Goal: Task Accomplishment & Management: Manage account settings

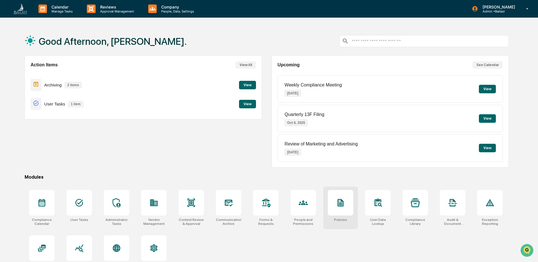
click at [343, 208] on div at bounding box center [340, 202] width 25 height 25
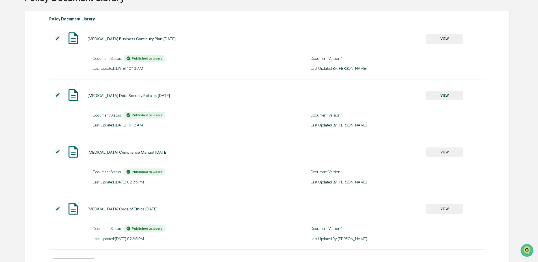
scroll to position [71, 0]
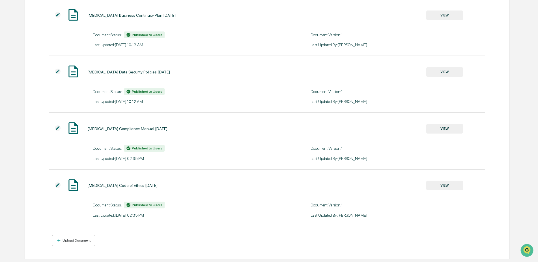
click at [443, 187] on button "VIEW" at bounding box center [445, 185] width 37 height 10
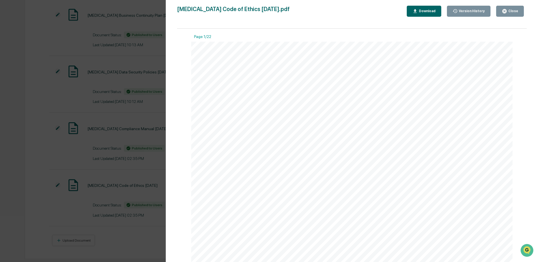
click at [510, 10] on div "Close" at bounding box center [512, 11] width 11 height 4
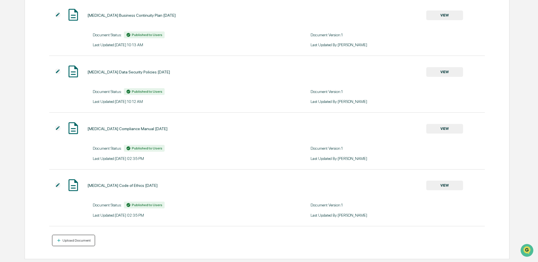
click at [82, 241] on div "Upload Document" at bounding box center [75, 240] width 29 height 4
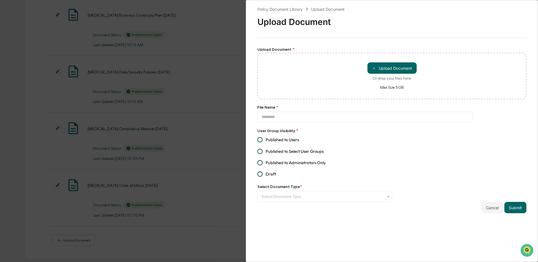
click at [382, 74] on div "＋ Upload Document Or drop your files here Max Size 5 GB" at bounding box center [392, 75] width 49 height 27
click at [0, 0] on input "＋ Upload Document Or drop your files here Max Size 5 GB" at bounding box center [0, 0] width 0 height 0
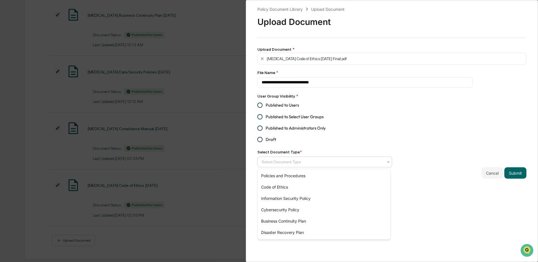
click at [293, 163] on div at bounding box center [323, 162] width 122 height 6
click at [282, 185] on div "Code of Ethics" at bounding box center [324, 186] width 133 height 11
click at [285, 106] on span "Published to Users" at bounding box center [282, 105] width 33 height 6
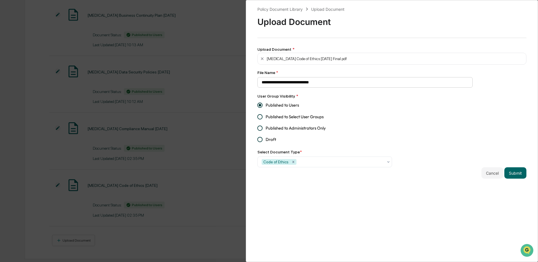
drag, startPoint x: 514, startPoint y: 174, endPoint x: 318, endPoint y: 83, distance: 215.4
click at [318, 83] on div "**********" at bounding box center [392, 92] width 269 height 172
click at [318, 83] on input "**********" at bounding box center [365, 82] width 215 height 10
type input "**********"
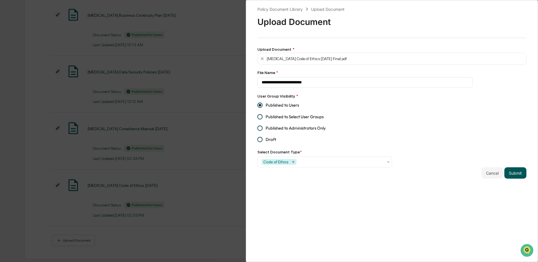
click at [514, 174] on button "Submit" at bounding box center [516, 172] width 22 height 11
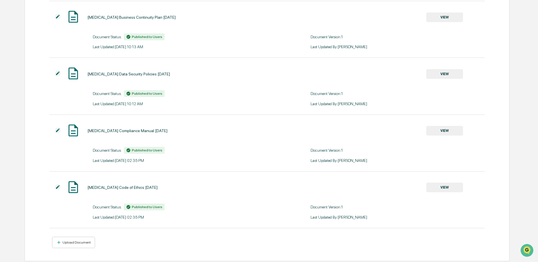
scroll to position [127, 0]
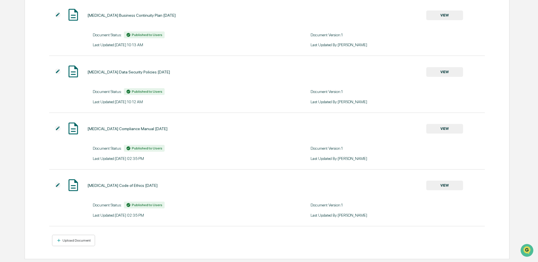
click at [57, 186] on img at bounding box center [58, 185] width 6 height 6
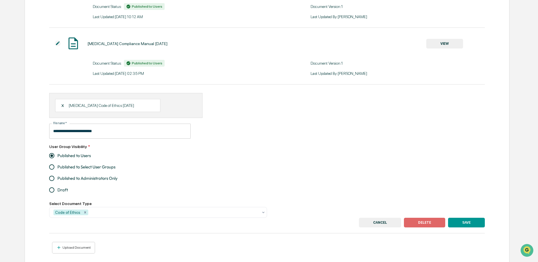
scroll to position [220, 0]
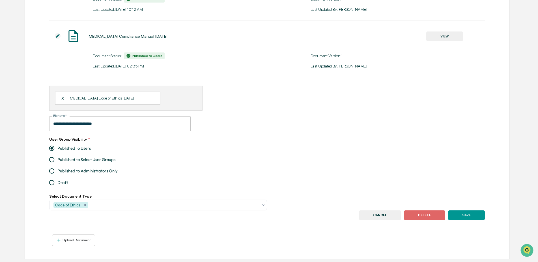
click at [105, 170] on span "Published to Administrators Only" at bounding box center [87, 171] width 60 height 6
click at [461, 214] on button "SAVE" at bounding box center [466, 215] width 37 height 10
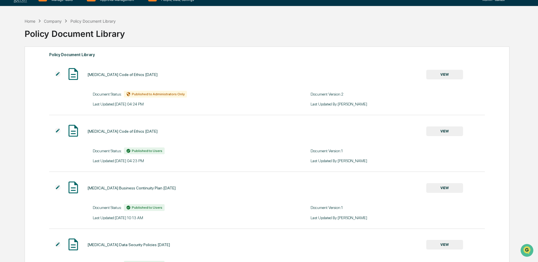
scroll to position [0, 0]
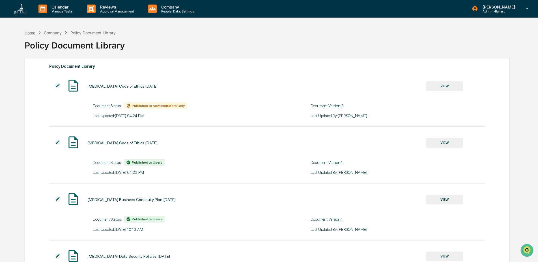
click at [31, 33] on div "Home" at bounding box center [30, 32] width 11 height 5
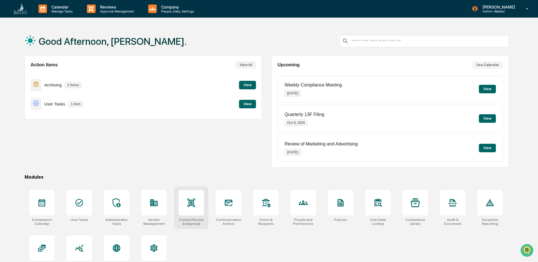
click at [190, 205] on icon at bounding box center [192, 202] width 8 height 8
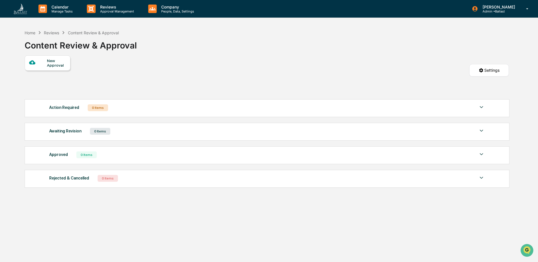
click at [53, 33] on div "Reviews" at bounding box center [51, 32] width 15 height 5
click at [30, 33] on div "Home" at bounding box center [30, 32] width 11 height 5
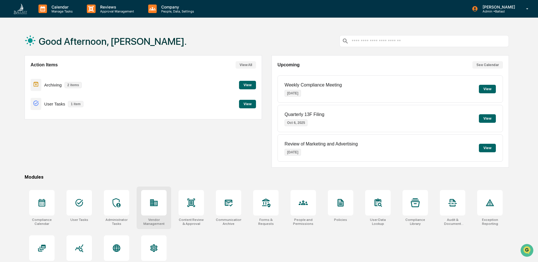
scroll to position [27, 0]
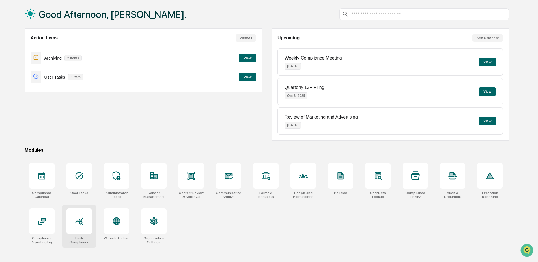
click at [84, 227] on div at bounding box center [79, 220] width 25 height 25
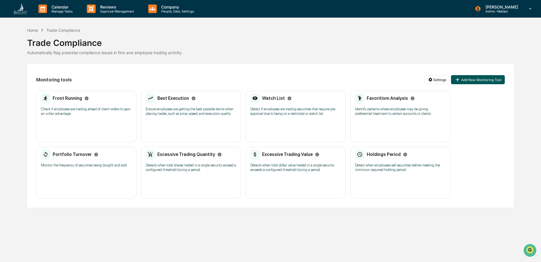
click at [471, 80] on button "Add New Monitoring Tool" at bounding box center [478, 79] width 54 height 9
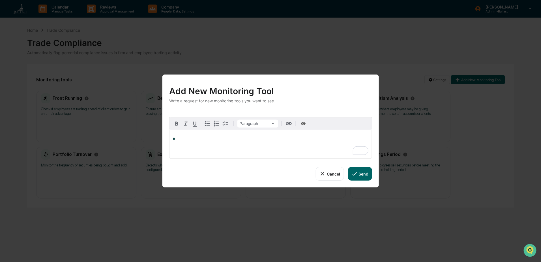
click at [337, 173] on button "Cancel" at bounding box center [330, 174] width 28 height 14
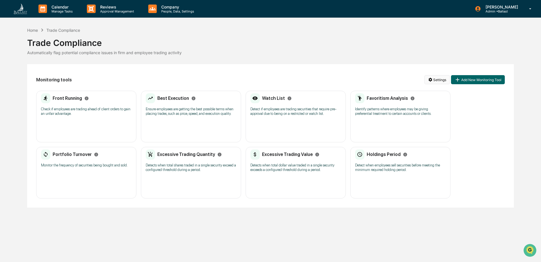
click at [431, 81] on html "Calendar Manage Tasks Reviews Approval Management Company People, Data, Setting…" at bounding box center [270, 131] width 541 height 262
click at [428, 109] on div "Configure Trade Settings" at bounding box center [438, 109] width 69 height 9
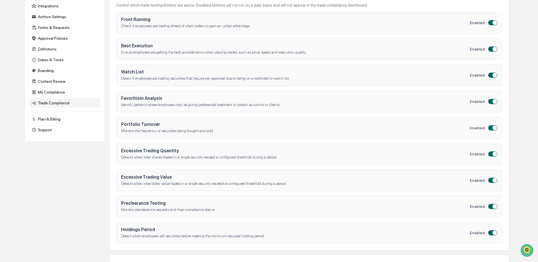
scroll to position [94, 0]
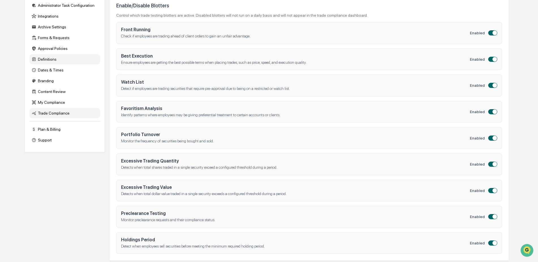
click at [51, 59] on div "Definitions" at bounding box center [64, 59] width 71 height 10
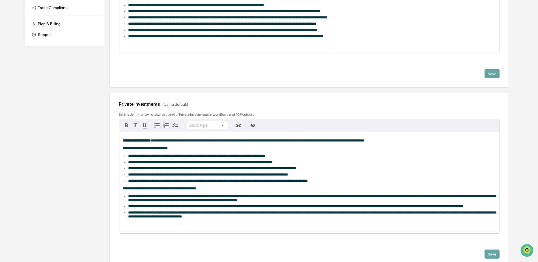
scroll to position [0, 0]
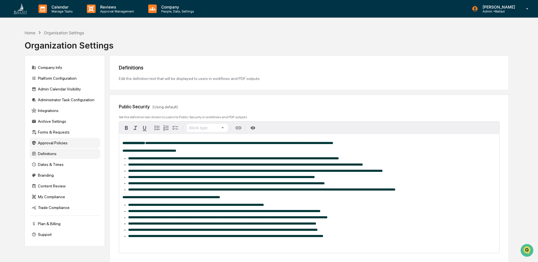
click at [54, 143] on div "Approval Policies" at bounding box center [64, 143] width 71 height 10
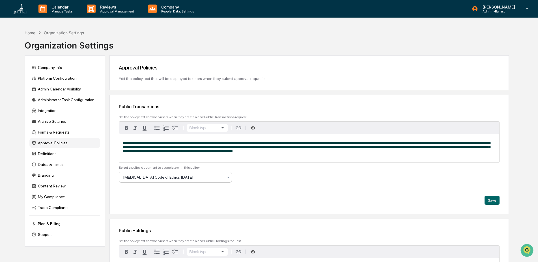
click at [212, 178] on div at bounding box center [173, 177] width 100 height 6
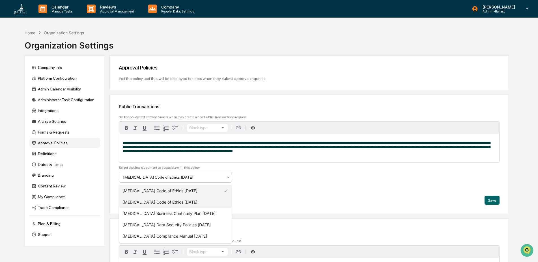
click at [180, 201] on div "BAL Code of Ethics 10.01.25" at bounding box center [175, 201] width 113 height 11
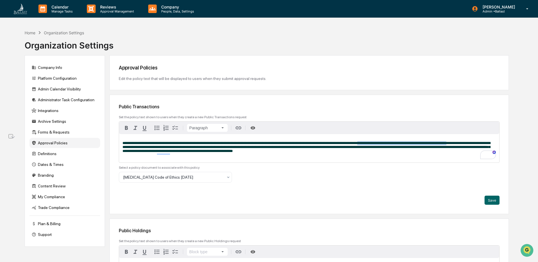
drag, startPoint x: 363, startPoint y: 143, endPoint x: 460, endPoint y: 143, distance: 97.4
click at [460, 143] on span "**********" at bounding box center [307, 147] width 368 height 12
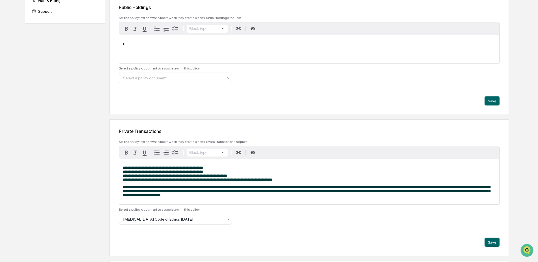
scroll to position [236, 0]
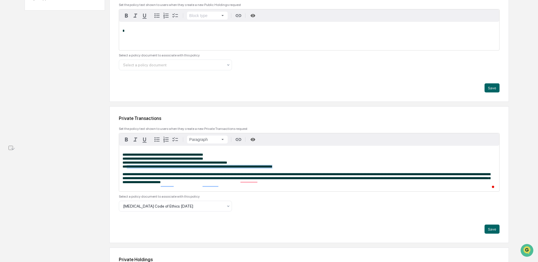
drag, startPoint x: 275, startPoint y: 166, endPoint x: 126, endPoint y: 168, distance: 148.6
click at [126, 168] on p "**********" at bounding box center [310, 161] width 374 height 16
click at [198, 182] on span "**********" at bounding box center [307, 178] width 368 height 12
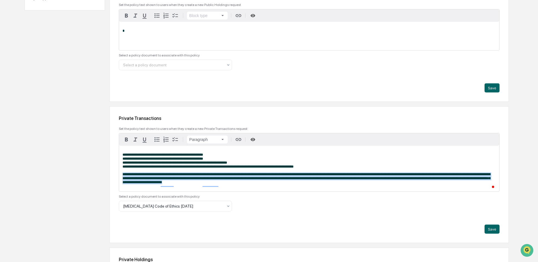
click at [198, 182] on span "**********" at bounding box center [307, 178] width 368 height 12
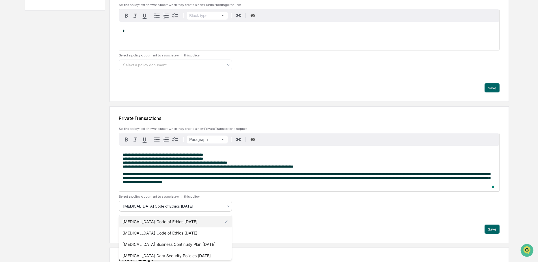
click at [176, 207] on div at bounding box center [173, 206] width 100 height 6
click at [170, 231] on div "[MEDICAL_DATA] Code of Ethics [DATE]" at bounding box center [175, 232] width 113 height 11
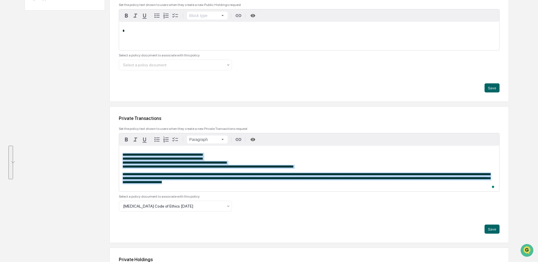
drag, startPoint x: 224, startPoint y: 184, endPoint x: 108, endPoint y: 151, distance: 119.7
copy div "**********"
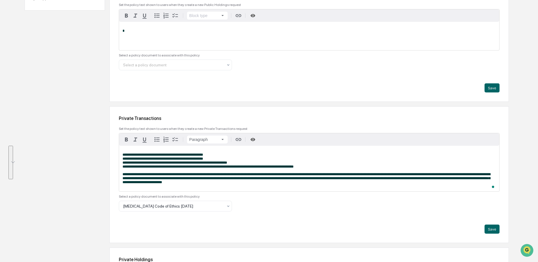
click at [379, 196] on div "Select a policy document to associate with this policy" at bounding box center [309, 196] width 381 height 4
click at [491, 231] on button "Save" at bounding box center [492, 228] width 15 height 9
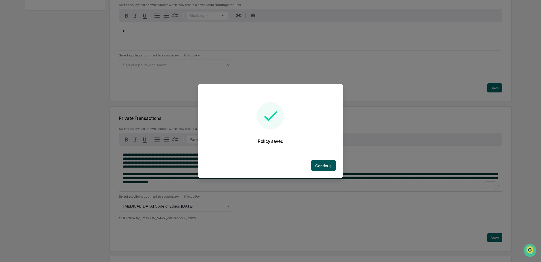
click at [321, 163] on button "Continue" at bounding box center [323, 165] width 25 height 11
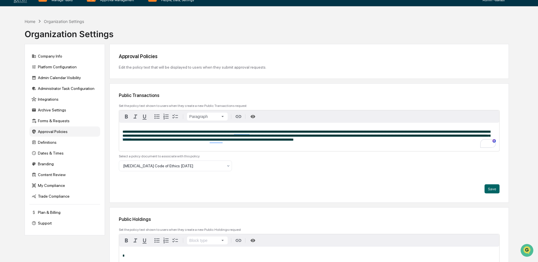
scroll to position [0, 0]
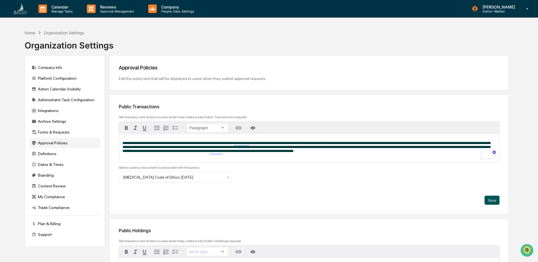
click at [492, 201] on button "Save" at bounding box center [492, 199] width 15 height 9
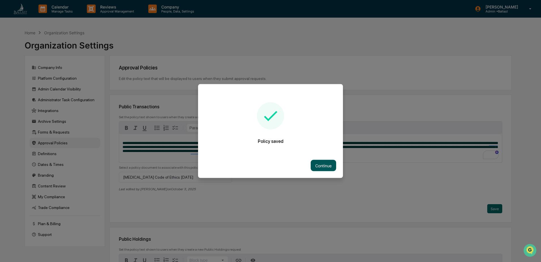
click at [322, 162] on button "Continue" at bounding box center [323, 165] width 25 height 11
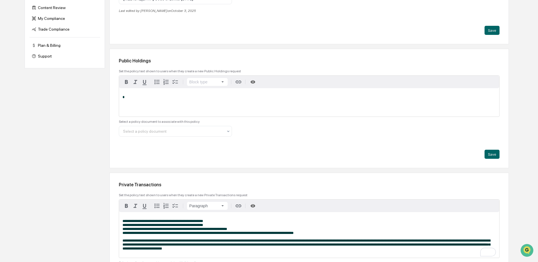
scroll to position [189, 0]
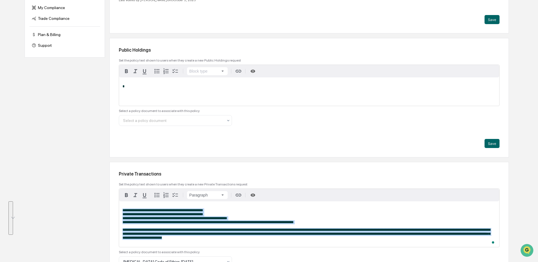
drag, startPoint x: 222, startPoint y: 240, endPoint x: 109, endPoint y: 210, distance: 117.2
copy div "**********"
click at [136, 85] on p "*" at bounding box center [310, 86] width 374 height 4
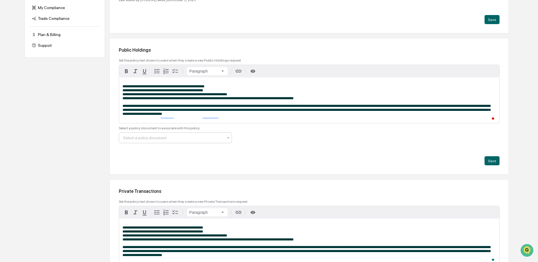
click at [169, 138] on div at bounding box center [173, 138] width 100 height 6
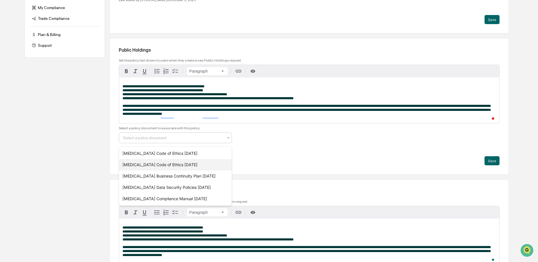
click at [168, 163] on div "BAL Code of Ethics 10.01.25" at bounding box center [175, 164] width 113 height 11
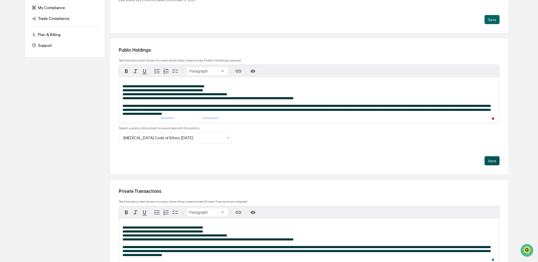
click at [494, 161] on button "Save" at bounding box center [492, 160] width 15 height 9
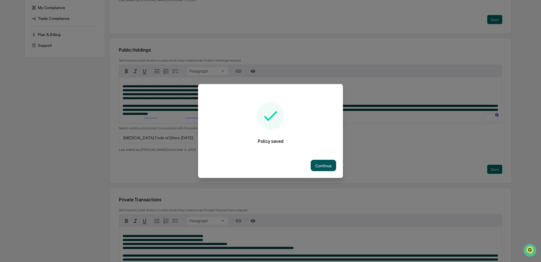
click at [323, 164] on button "Continue" at bounding box center [323, 165] width 25 height 11
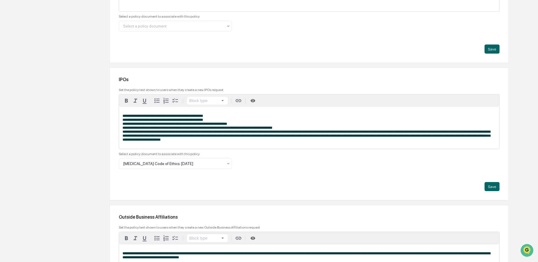
scroll to position [566, 0]
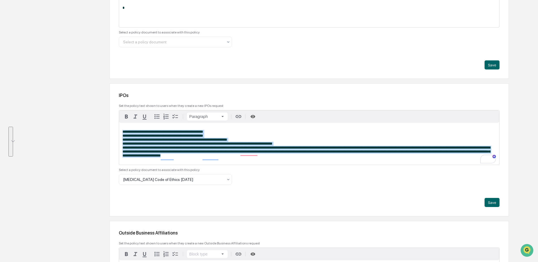
drag, startPoint x: 223, startPoint y: 161, endPoint x: 116, endPoint y: 135, distance: 110.2
click at [116, 135] on div "**********" at bounding box center [310, 149] width 400 height 133
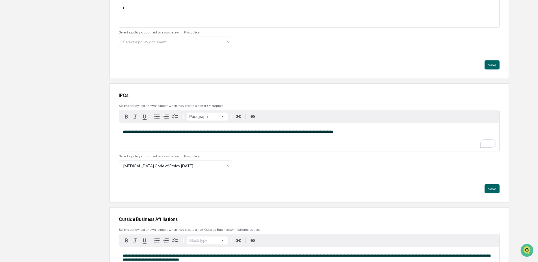
click at [356, 134] on p "**********" at bounding box center [310, 132] width 374 height 4
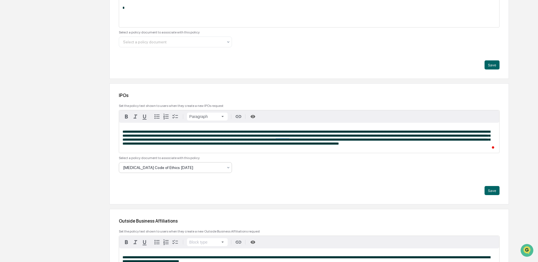
click at [195, 170] on div at bounding box center [173, 167] width 100 height 6
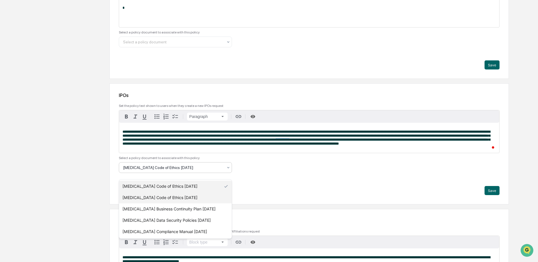
click at [177, 196] on div "BAL Code of Ethics 10.01.25" at bounding box center [175, 197] width 113 height 11
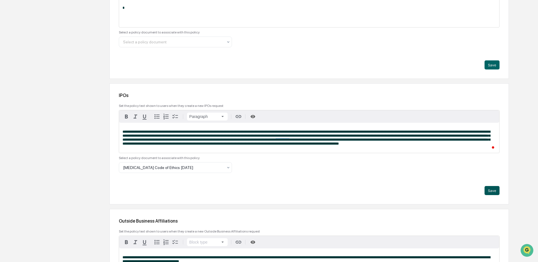
click at [490, 195] on button "Save" at bounding box center [492, 190] width 15 height 9
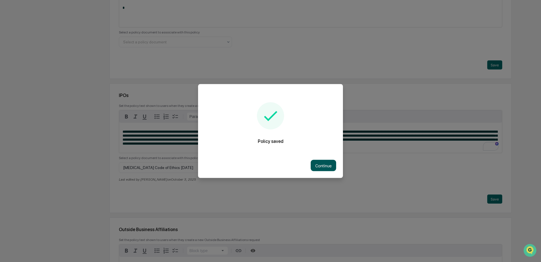
click at [323, 162] on button "Continue" at bounding box center [323, 165] width 25 height 11
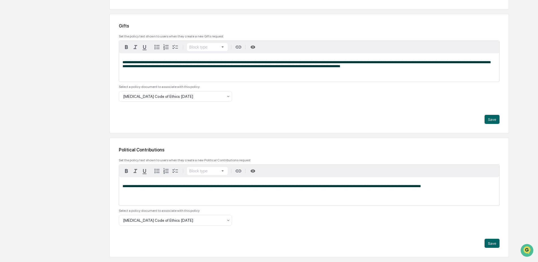
scroll to position [1141, 0]
click at [174, 222] on div at bounding box center [173, 220] width 100 height 6
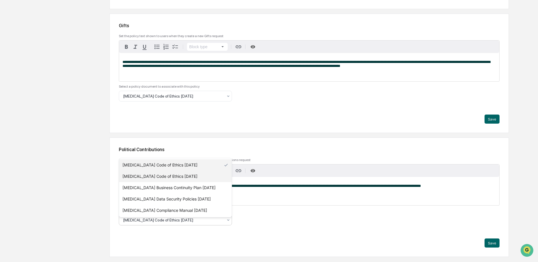
click at [159, 176] on div "BAL Code of Ethics 10.01.25" at bounding box center [175, 175] width 113 height 11
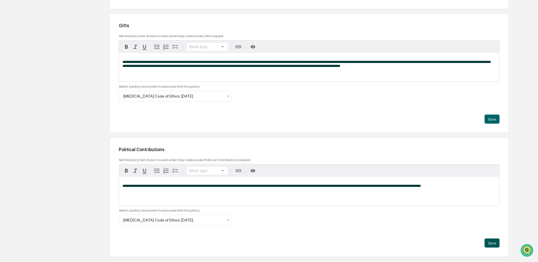
click at [493, 247] on button "Save" at bounding box center [492, 242] width 15 height 9
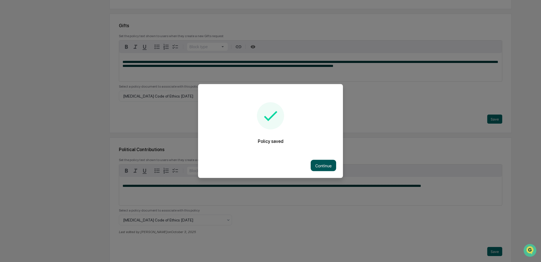
click at [320, 163] on button "Continue" at bounding box center [323, 165] width 25 height 11
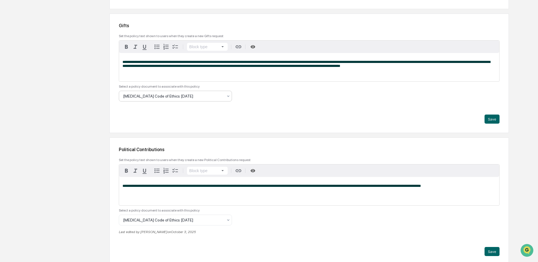
click at [209, 99] on div at bounding box center [173, 96] width 100 height 6
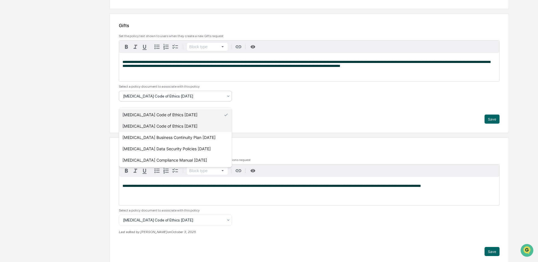
click at [188, 125] on div "BAL Code of Ethics 10.01.25" at bounding box center [175, 125] width 113 height 11
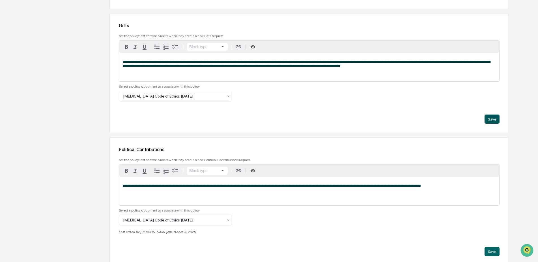
click at [493, 123] on button "Save" at bounding box center [492, 118] width 15 height 9
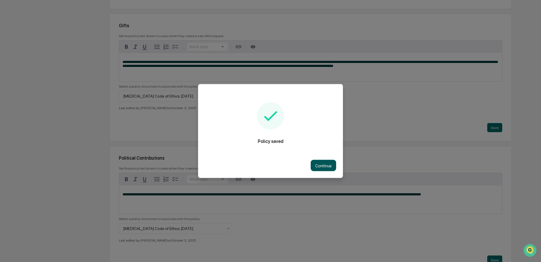
click at [327, 163] on button "Continue" at bounding box center [323, 165] width 25 height 11
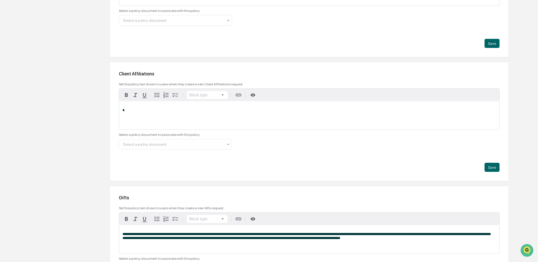
scroll to position [922, 0]
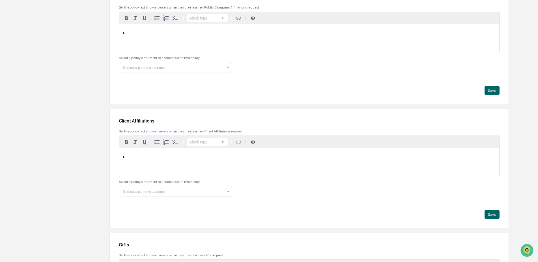
click at [251, 35] on p "*" at bounding box center [310, 33] width 374 height 4
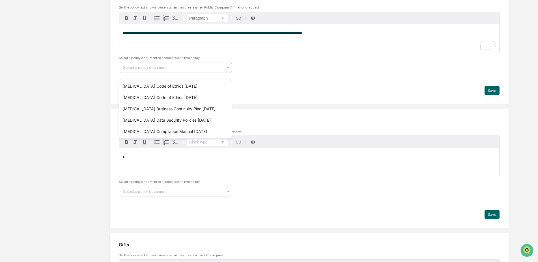
click at [204, 70] on div at bounding box center [173, 68] width 100 height 6
click at [174, 96] on div "BAL Code of Ethics 10.01.25" at bounding box center [175, 97] width 113 height 11
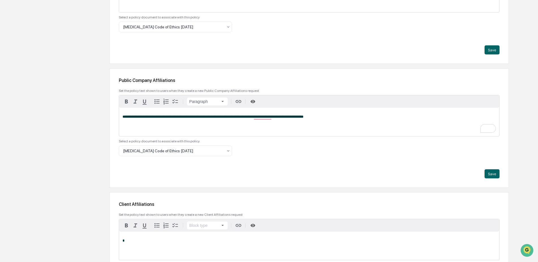
scroll to position [827, 0]
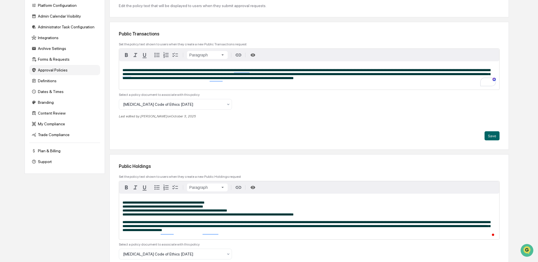
scroll to position [25, 0]
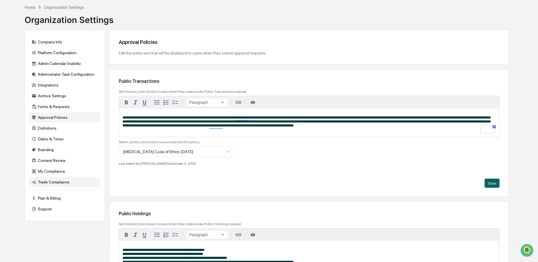
click at [60, 183] on div "Trade Compliance" at bounding box center [64, 182] width 71 height 10
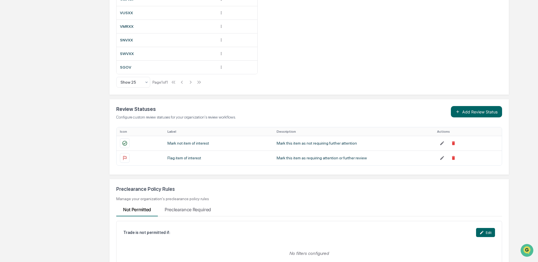
scroll to position [523, 0]
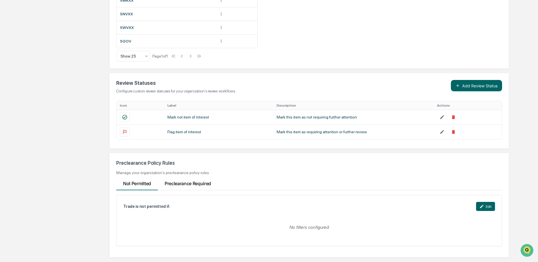
click at [207, 182] on Required "Preclearance Required" at bounding box center [188, 182] width 60 height 15
click at [481, 207] on icon at bounding box center [481, 205] width 3 height 3
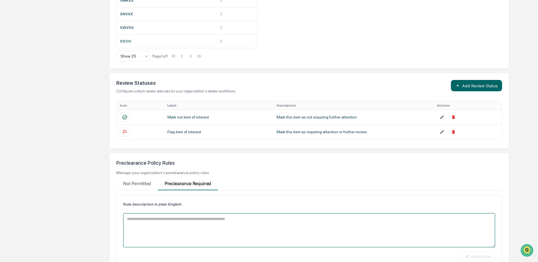
click at [215, 221] on textarea at bounding box center [309, 230] width 372 height 34
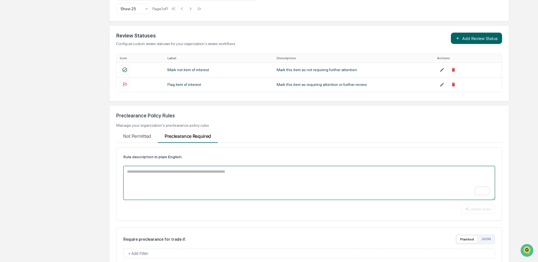
scroll to position [610, 0]
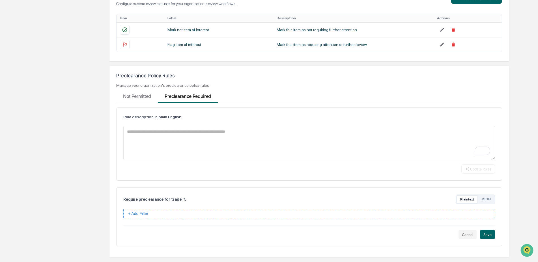
click at [216, 212] on button "+ Add Filter" at bounding box center [309, 213] width 372 height 10
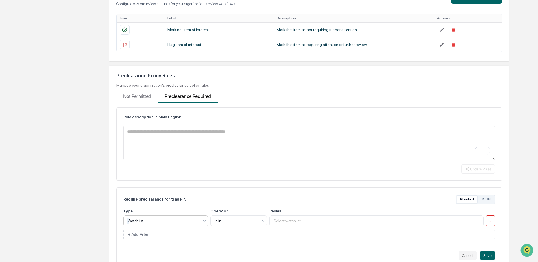
click at [186, 220] on div at bounding box center [164, 221] width 72 height 6
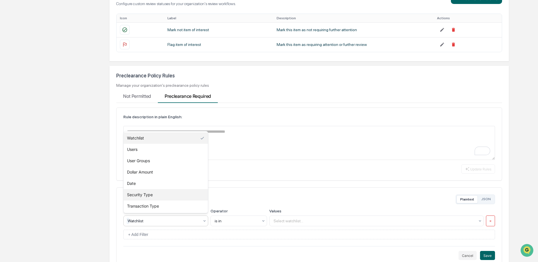
click at [182, 198] on div "Security Type" at bounding box center [166, 194] width 84 height 11
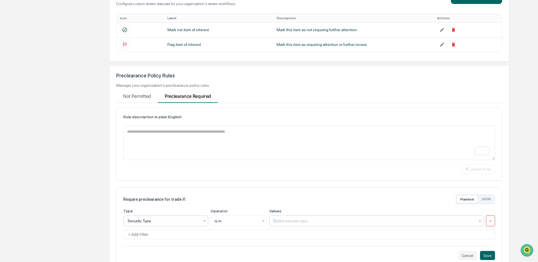
click at [275, 220] on div at bounding box center [375, 221] width 202 height 6
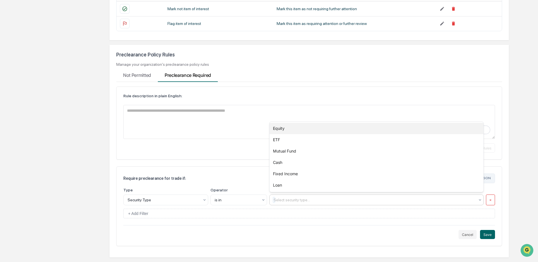
click at [290, 129] on div "Equity" at bounding box center [377, 128] width 214 height 11
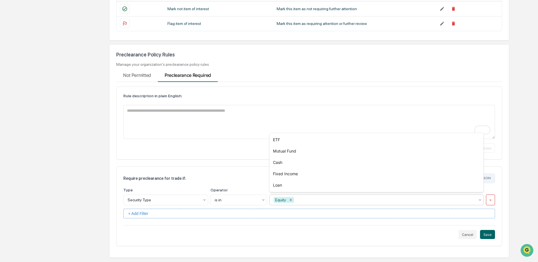
click at [235, 214] on button "+ Add Filter" at bounding box center [309, 213] width 372 height 10
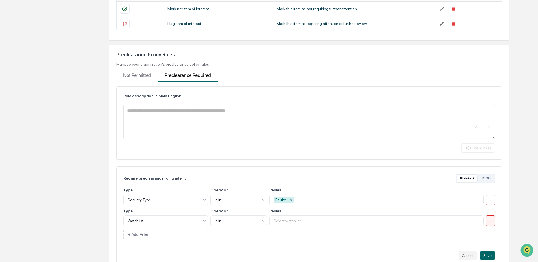
click at [488, 221] on button "×" at bounding box center [490, 220] width 9 height 11
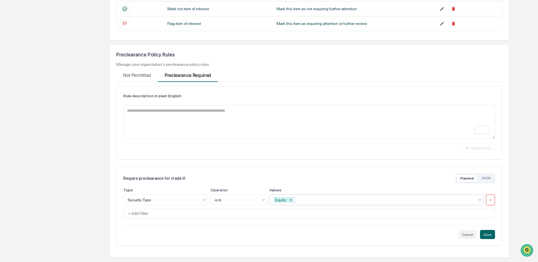
click at [309, 200] on div at bounding box center [385, 200] width 180 height 6
type input "**********"
click at [330, 223] on div "Require preclearance for trade if: Plaintext JSON Type Security Type Operator i…" at bounding box center [309, 206] width 386 height 80
click at [168, 111] on textarea "To enrich screen reader interactions, please activate Accessibility in Grammarl…" at bounding box center [309, 122] width 372 height 34
paste textarea "**********"
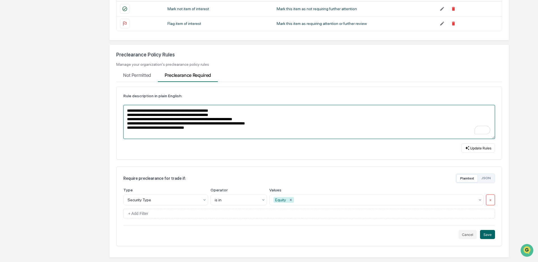
click at [256, 125] on textarea "**********" at bounding box center [309, 122] width 372 height 34
click at [226, 112] on textarea "**********" at bounding box center [309, 122] width 372 height 34
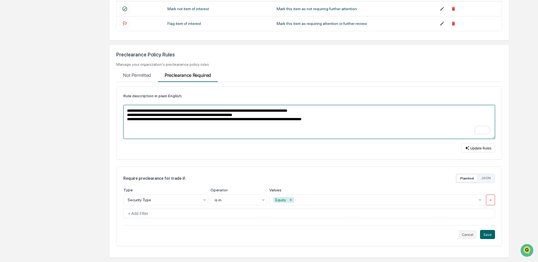
click at [312, 111] on textarea "**********" at bounding box center [309, 122] width 372 height 34
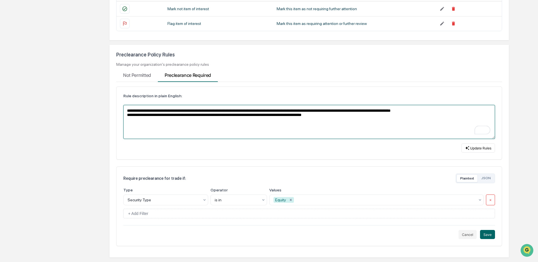
click at [425, 112] on textarea "**********" at bounding box center [309, 122] width 372 height 34
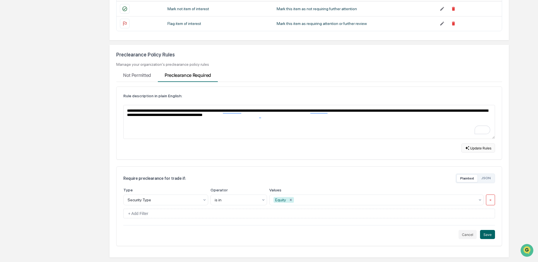
click at [477, 148] on button "Update Rules" at bounding box center [479, 147] width 34 height 9
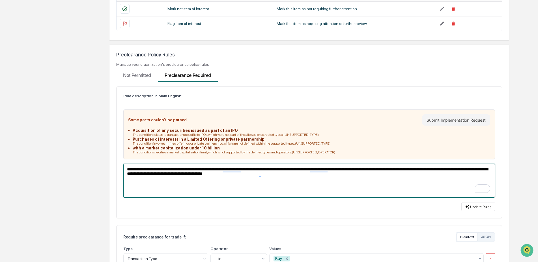
click at [306, 170] on textarea "**********" at bounding box center [309, 180] width 372 height 34
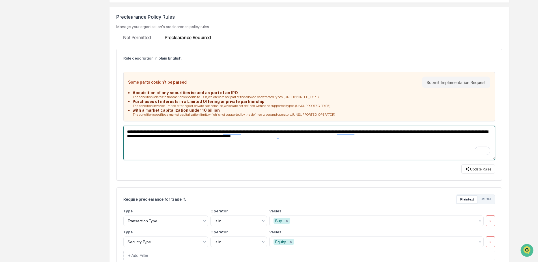
scroll to position [679, 0]
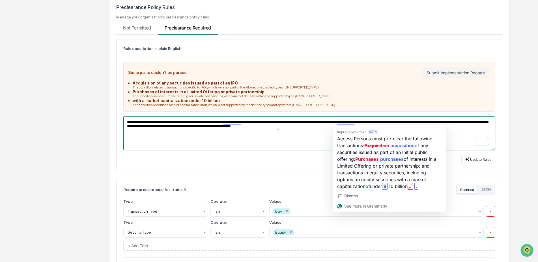
click at [314, 135] on textarea "**********" at bounding box center [309, 133] width 372 height 34
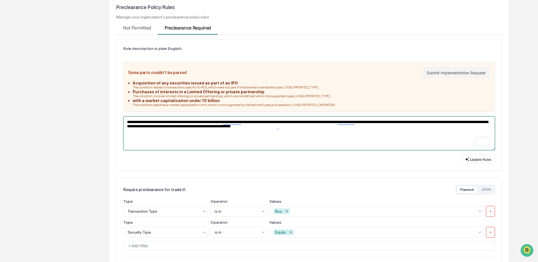
scroll to position [711, 0]
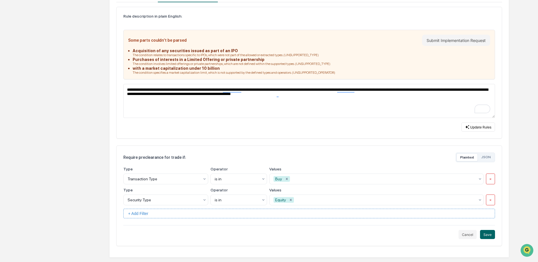
click at [229, 215] on button "+ Add Filter" at bounding box center [309, 213] width 372 height 10
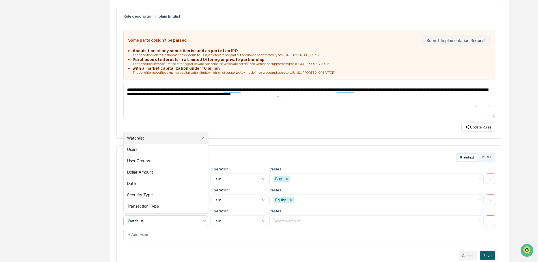
click at [195, 222] on div at bounding box center [164, 221] width 72 height 6
click at [174, 204] on div "Transaction Type" at bounding box center [166, 205] width 84 height 11
click at [295, 179] on div at bounding box center [383, 179] width 184 height 6
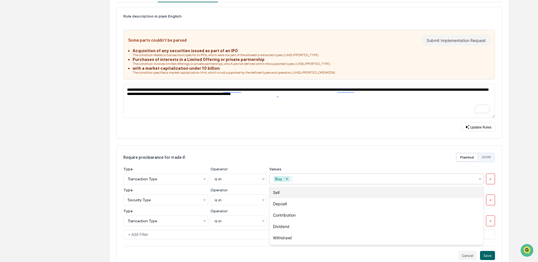
click at [290, 194] on div "Sell" at bounding box center [377, 192] width 214 height 11
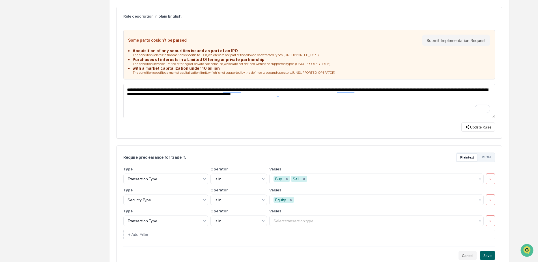
click at [243, 190] on label "Operator" at bounding box center [239, 189] width 57 height 5
click at [199, 220] on div at bounding box center [164, 221] width 72 height 6
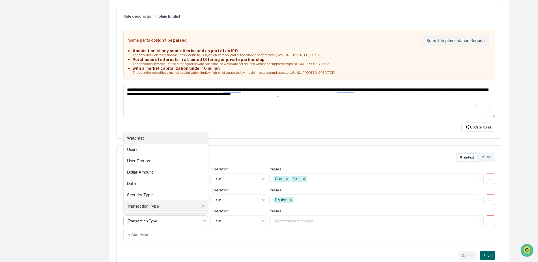
click at [188, 138] on div "Watchlist" at bounding box center [166, 137] width 84 height 11
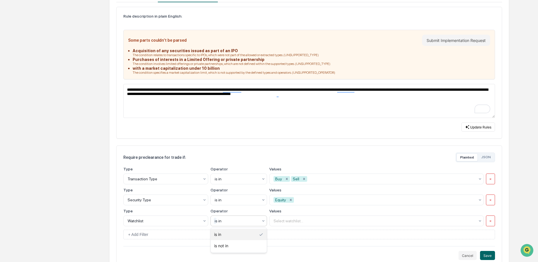
click at [263, 220] on icon at bounding box center [263, 220] width 5 height 5
click at [288, 222] on div at bounding box center [375, 221] width 202 height 6
click at [160, 219] on div at bounding box center [164, 221] width 72 height 6
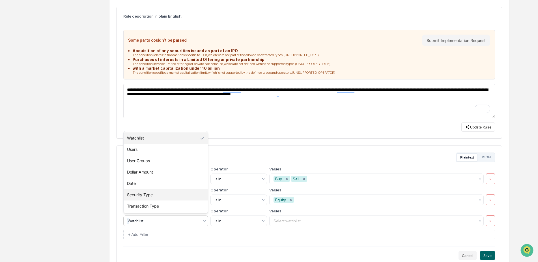
click at [158, 193] on div "Security Type" at bounding box center [166, 194] width 84 height 11
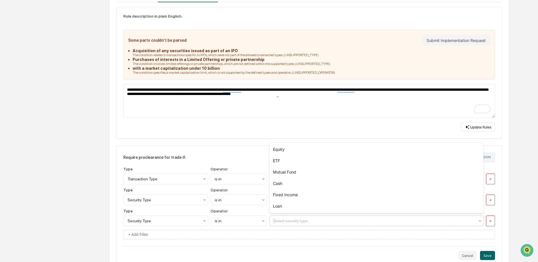
click at [279, 220] on div at bounding box center [375, 221] width 202 height 6
click at [304, 225] on div "Select security type..." at bounding box center [374, 220] width 207 height 9
click at [490, 218] on button "×" at bounding box center [490, 220] width 9 height 11
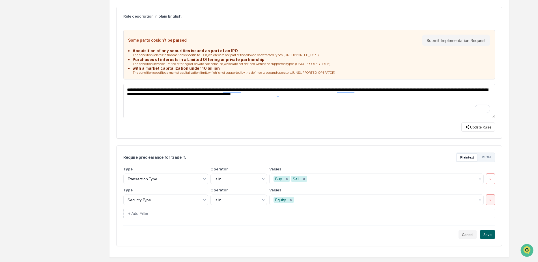
click at [489, 200] on button "×" at bounding box center [490, 199] width 9 height 11
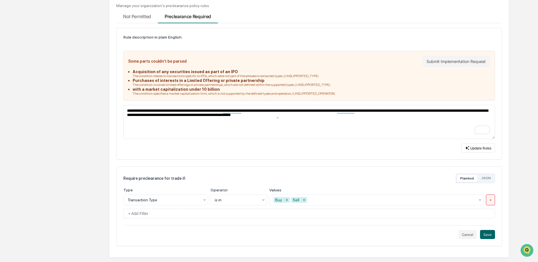
click at [490, 199] on button "×" at bounding box center [490, 199] width 9 height 11
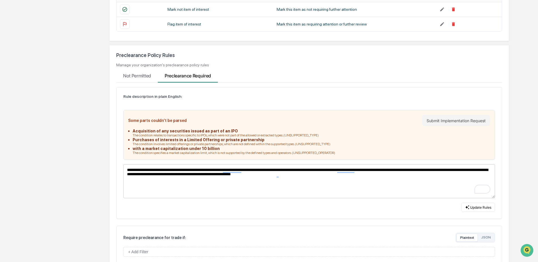
scroll to position [622, 0]
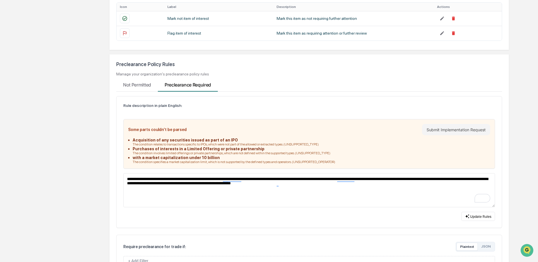
click at [191, 85] on Required "Preclearance Required" at bounding box center [188, 83] width 60 height 15
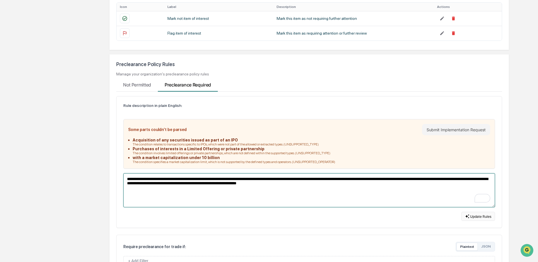
type textarea "**********"
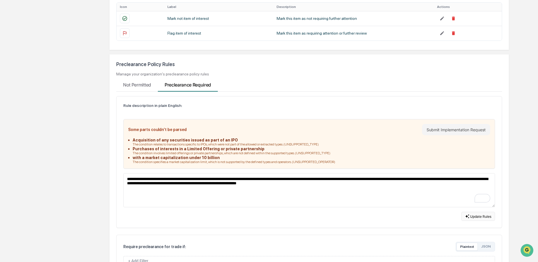
click at [474, 215] on button "Update Rules" at bounding box center [479, 215] width 34 height 9
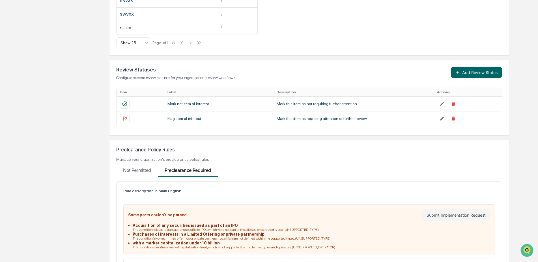
scroll to position [528, 0]
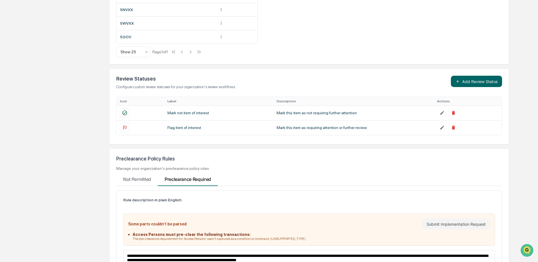
click at [198, 179] on Required "Preclearance Required" at bounding box center [188, 177] width 60 height 15
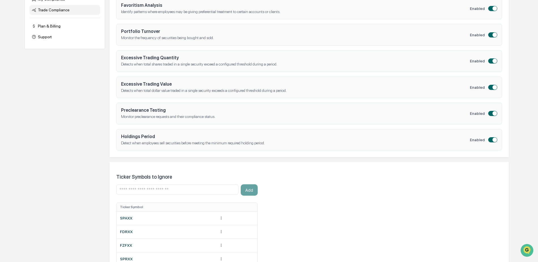
scroll to position [245, 0]
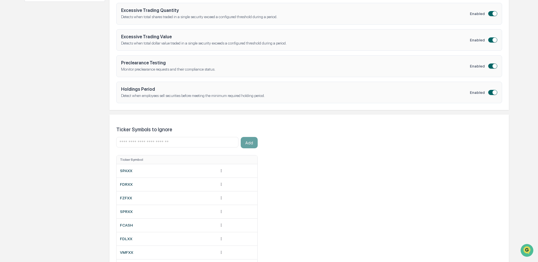
click at [159, 63] on h4 "Preclearance Testing" at bounding box center [295, 62] width 349 height 5
click at [167, 89] on h4 "Holdings Period" at bounding box center [295, 88] width 349 height 5
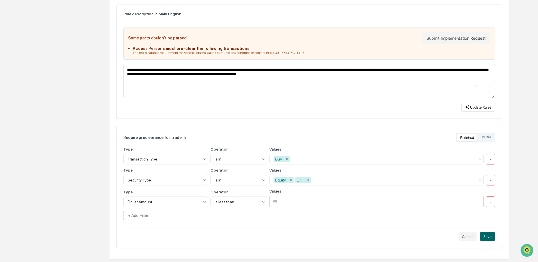
scroll to position [715, 0]
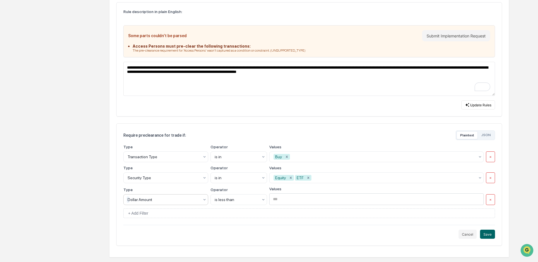
click at [181, 199] on div at bounding box center [164, 199] width 72 height 6
click at [502, 214] on div "**********" at bounding box center [309, 184] width 386 height 122
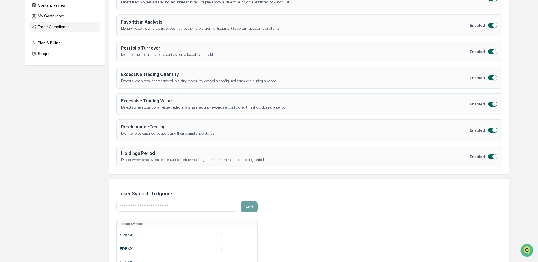
scroll to position [55, 0]
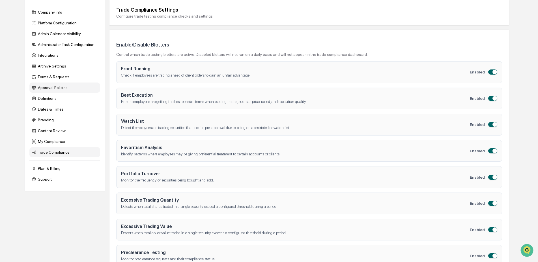
click at [64, 89] on div "Approval Policies" at bounding box center [64, 87] width 71 height 10
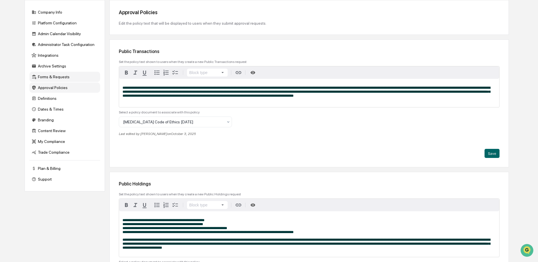
click at [58, 77] on div "Forms & Requests" at bounding box center [64, 77] width 71 height 10
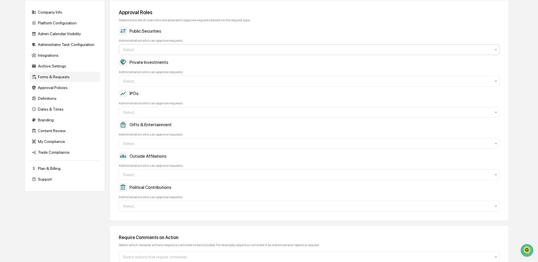
click at [133, 50] on div at bounding box center [307, 50] width 368 height 6
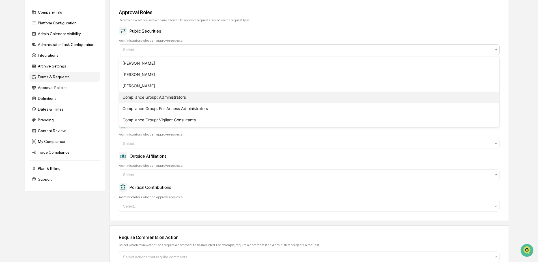
click at [148, 97] on div "Compliance Group: Administrators" at bounding box center [309, 96] width 380 height 11
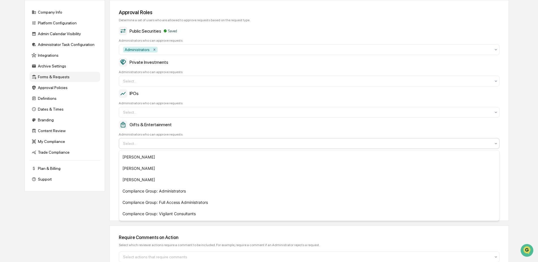
click at [136, 145] on div at bounding box center [307, 143] width 368 height 6
click at [150, 192] on div "Compliance Group: Administrators" at bounding box center [309, 190] width 380 height 11
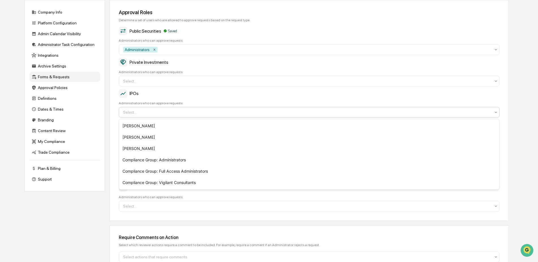
click at [138, 111] on div at bounding box center [307, 112] width 368 height 6
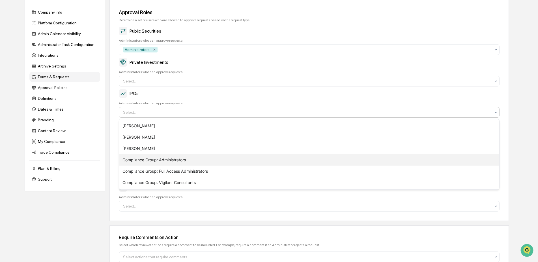
click at [141, 162] on div "Compliance Group: Administrators" at bounding box center [309, 159] width 380 height 11
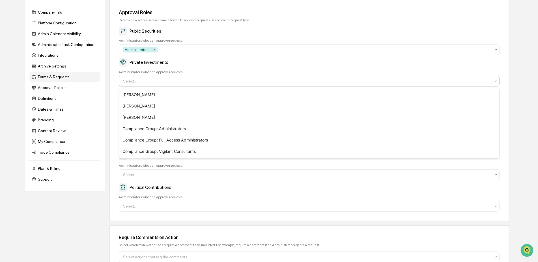
click at [147, 81] on div at bounding box center [307, 81] width 368 height 6
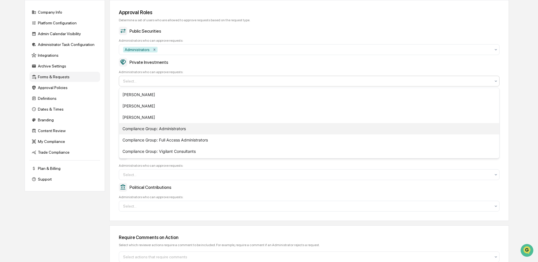
click at [150, 128] on div "Compliance Group: Administrators" at bounding box center [309, 128] width 380 height 11
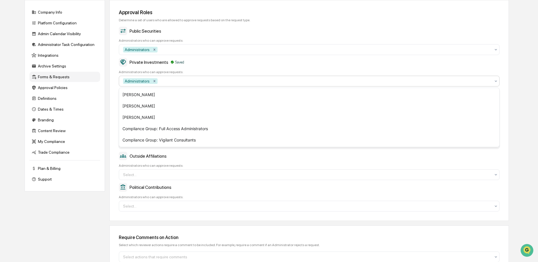
click at [220, 65] on div "Private Investments Saved" at bounding box center [309, 62] width 381 height 8
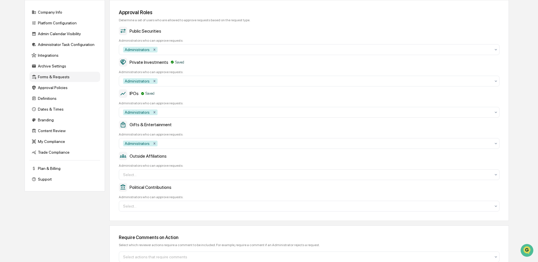
scroll to position [81, 0]
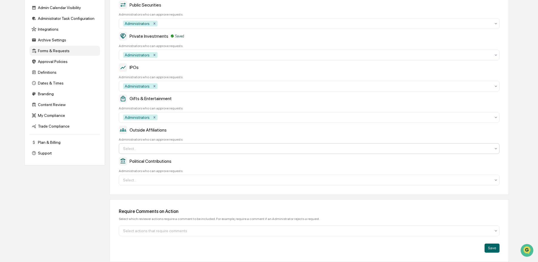
click at [152, 150] on div at bounding box center [307, 148] width 368 height 6
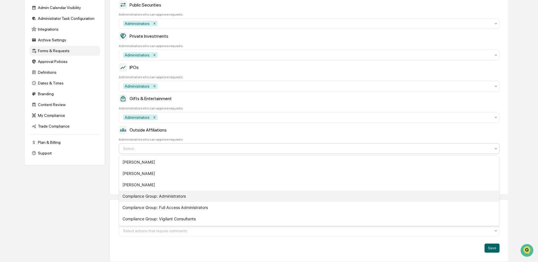
click at [170, 194] on div "Compliance Group: Administrators" at bounding box center [309, 195] width 380 height 11
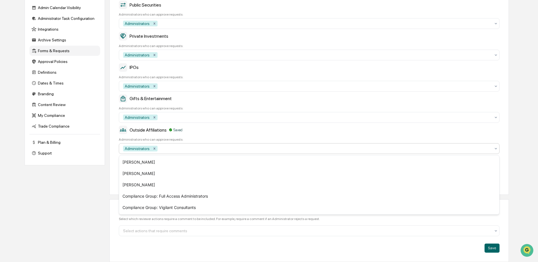
click at [219, 138] on div "Administrators who can approve requests:" at bounding box center [309, 139] width 381 height 4
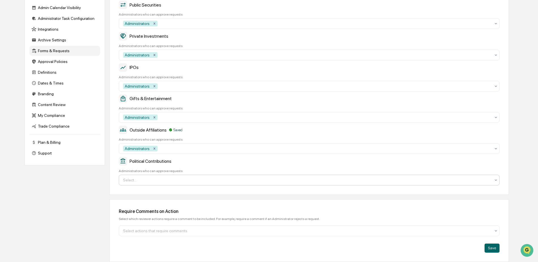
click at [178, 180] on div at bounding box center [307, 180] width 368 height 6
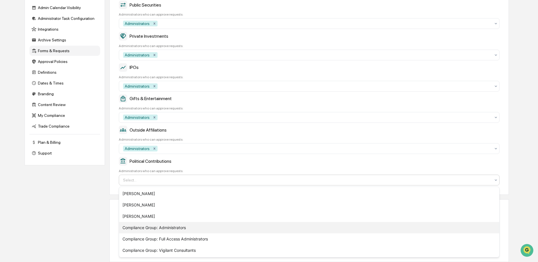
click at [173, 224] on div "Compliance Group: Administrators" at bounding box center [309, 227] width 380 height 11
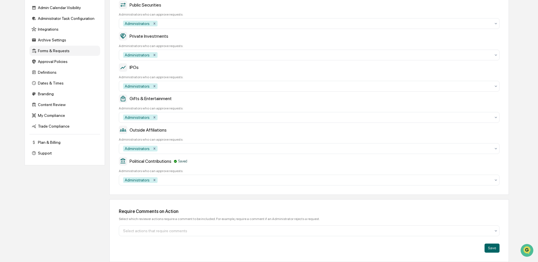
click at [224, 167] on div "Political Contributions Saved Administrators who can approve requests: Administ…" at bounding box center [309, 171] width 381 height 28
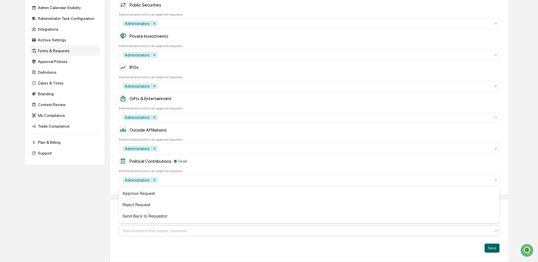
click at [219, 231] on div at bounding box center [307, 231] width 368 height 6
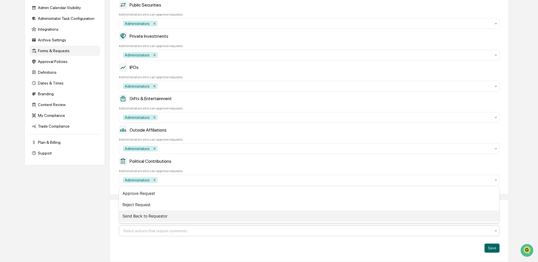
click at [227, 217] on div "Send Back to Requestor" at bounding box center [309, 215] width 380 height 11
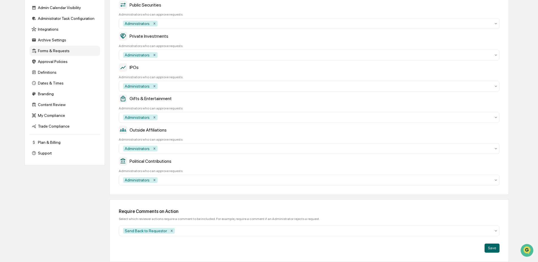
click at [224, 245] on div "Save" at bounding box center [309, 247] width 381 height 9
click at [206, 231] on div at bounding box center [333, 231] width 315 height 6
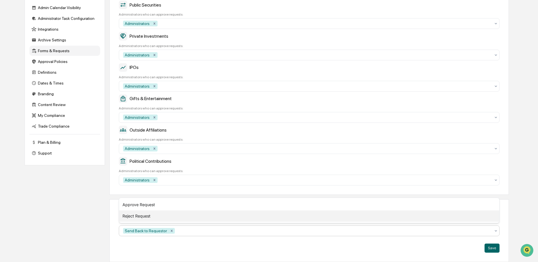
click at [197, 216] on div "Reject Request" at bounding box center [309, 215] width 380 height 11
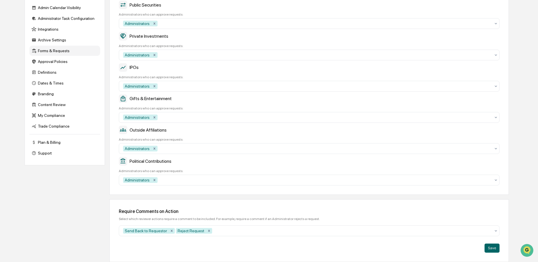
click at [211, 243] on div "Save" at bounding box center [309, 247] width 381 height 9
click at [489, 247] on button "Save" at bounding box center [492, 247] width 15 height 9
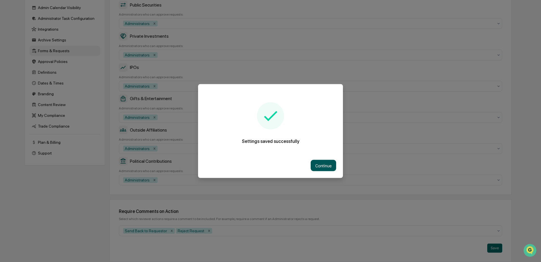
click at [319, 164] on button "Continue" at bounding box center [323, 165] width 25 height 11
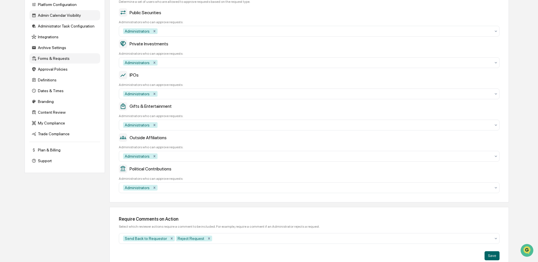
scroll to position [0, 0]
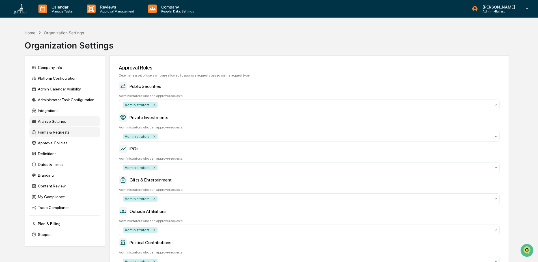
click at [53, 120] on div "Archive Settings" at bounding box center [64, 121] width 71 height 10
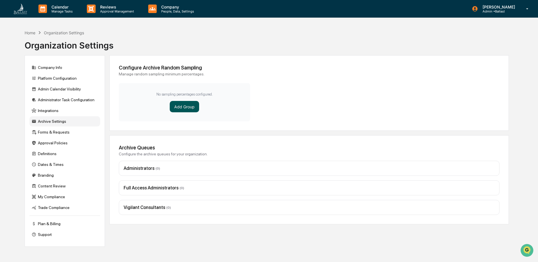
click at [185, 107] on button "Add Group" at bounding box center [184, 106] width 29 height 11
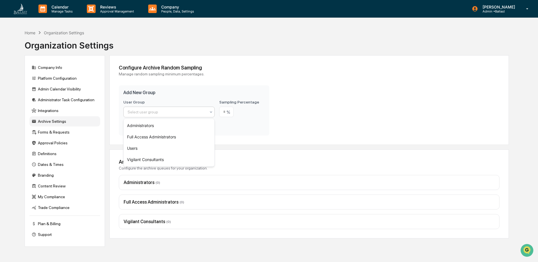
click at [178, 114] on div at bounding box center [167, 112] width 78 height 6
click at [171, 149] on div "Users" at bounding box center [169, 147] width 91 height 11
drag, startPoint x: 229, startPoint y: 112, endPoint x: 238, endPoint y: 112, distance: 9.1
click at [234, 112] on input "number" at bounding box center [226, 111] width 14 height 10
type input "*"
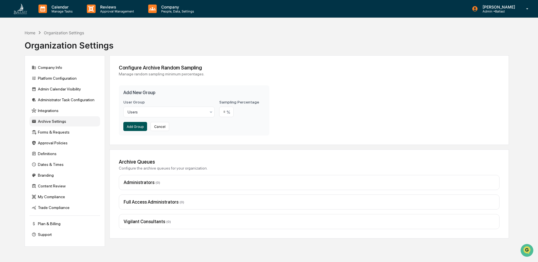
click at [132, 127] on button "Add Group" at bounding box center [135, 126] width 24 height 9
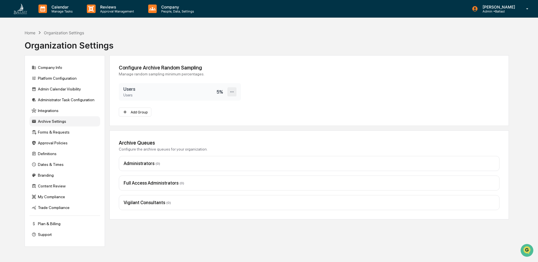
click at [230, 92] on icon at bounding box center [231, 91] width 3 height 1
click at [217, 101] on div "Edit" at bounding box center [213, 101] width 45 height 10
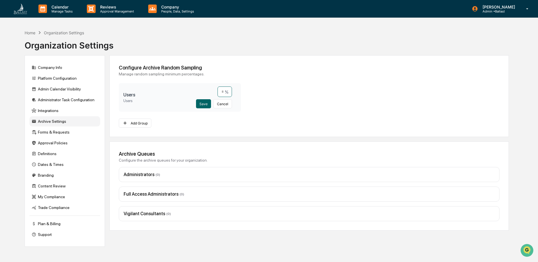
drag, startPoint x: 220, startPoint y: 91, endPoint x: 223, endPoint y: 92, distance: 2.9
click at [223, 92] on input "*" at bounding box center [225, 91] width 14 height 10
type input "**"
click at [207, 104] on button "Save" at bounding box center [203, 103] width 15 height 9
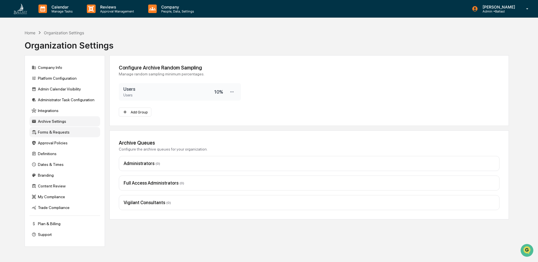
click at [61, 132] on div "Forms & Requests" at bounding box center [64, 132] width 71 height 10
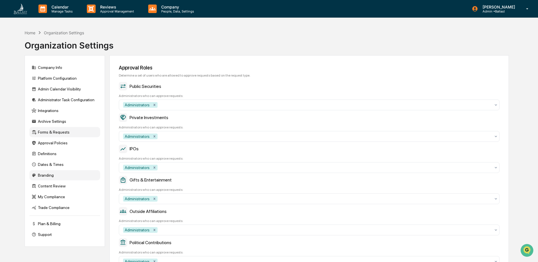
click at [46, 174] on div "Branding" at bounding box center [64, 175] width 71 height 10
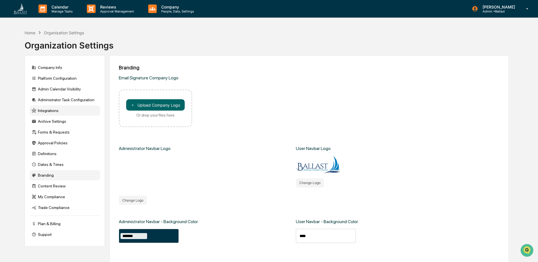
click at [50, 111] on div "Integrations" at bounding box center [64, 110] width 71 height 10
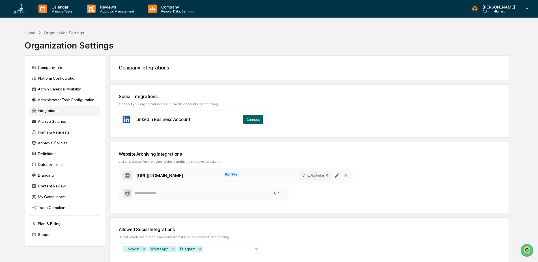
scroll to position [27, 0]
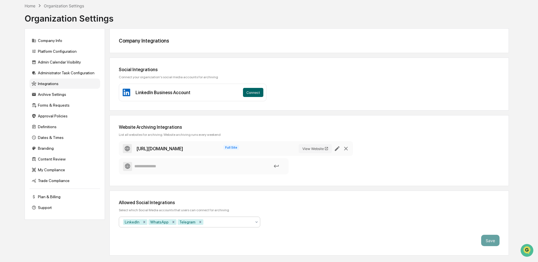
click at [218, 222] on div at bounding box center [228, 222] width 47 height 6
type input "*"
click at [291, 215] on div "Allowed Social Integrations Select which Social Media accounts that users can c…" at bounding box center [310, 222] width 400 height 65
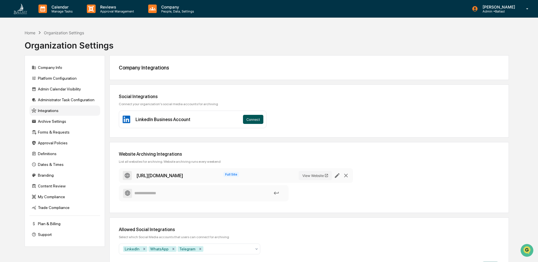
click at [253, 119] on button "Connect" at bounding box center [253, 119] width 20 height 9
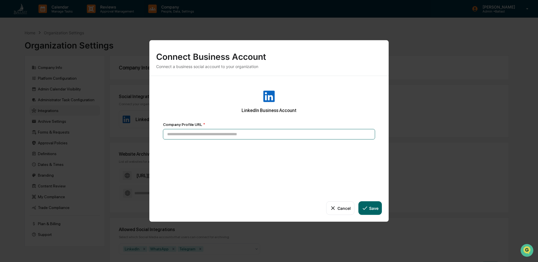
click at [191, 132] on input at bounding box center [269, 134] width 212 height 10
paste input "**********"
type input "**********"
click at [369, 209] on button "Save" at bounding box center [370, 208] width 23 height 14
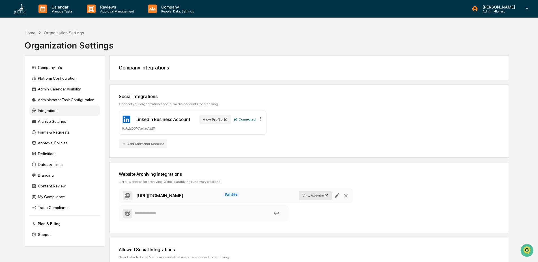
scroll to position [41, 0]
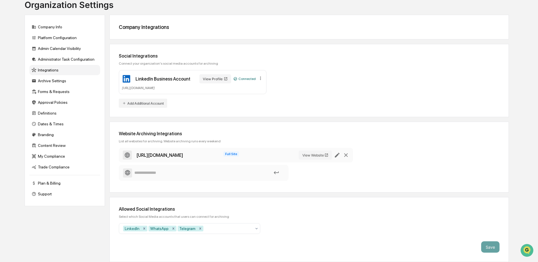
click at [59, 81] on div "Archive Settings" at bounding box center [64, 81] width 71 height 10
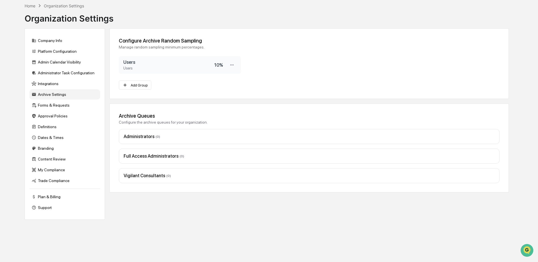
click at [170, 175] on div "Vigilant Consultants ( 0 )" at bounding box center [309, 175] width 371 height 5
click at [65, 104] on div "Forms & Requests" at bounding box center [64, 105] width 71 height 10
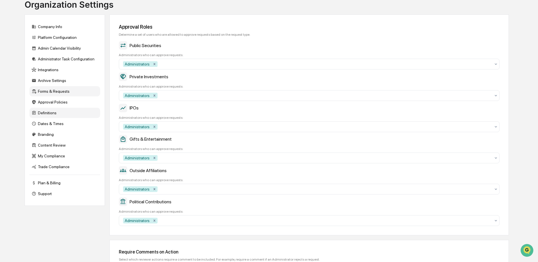
click at [61, 113] on div "Definitions" at bounding box center [64, 113] width 71 height 10
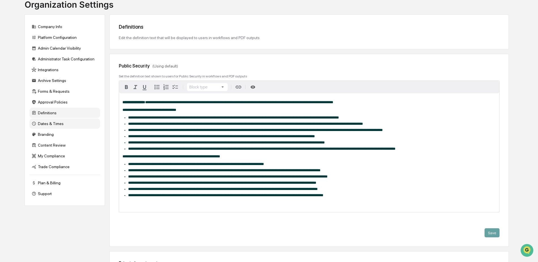
click at [61, 123] on div "Dates & Times" at bounding box center [64, 123] width 71 height 10
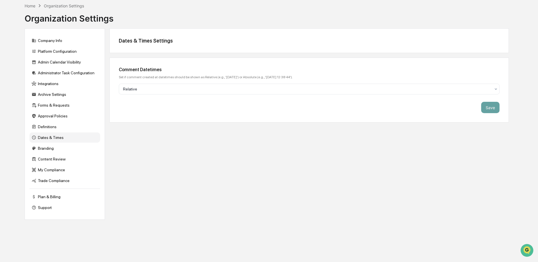
scroll to position [27, 0]
click at [58, 158] on div "Content Review" at bounding box center [64, 159] width 71 height 10
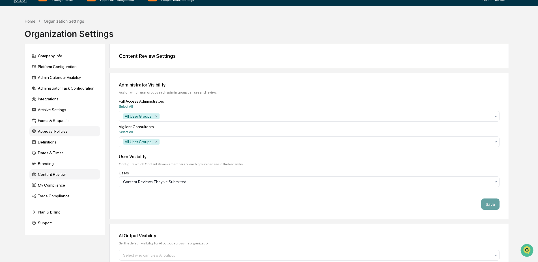
scroll to position [0, 0]
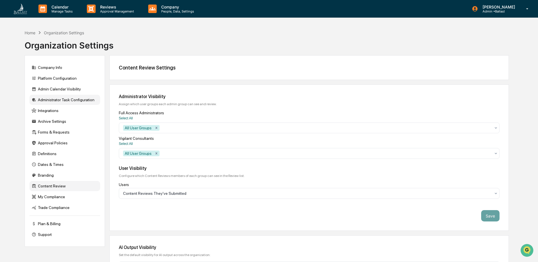
click at [55, 101] on div "Administrator Task Configuration" at bounding box center [64, 100] width 71 height 10
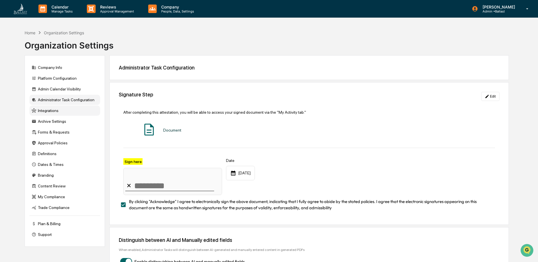
click at [54, 111] on div "Integrations" at bounding box center [64, 110] width 71 height 10
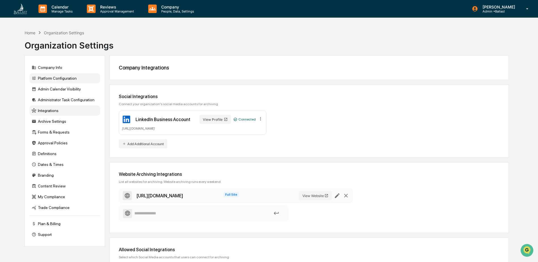
click at [69, 79] on div "Platform Configuration" at bounding box center [64, 78] width 71 height 10
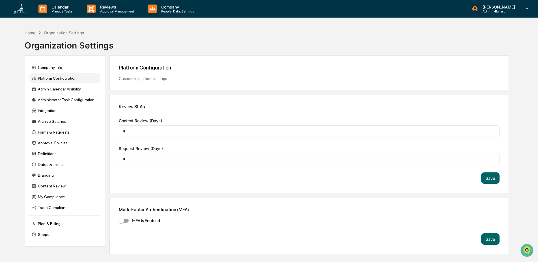
scroll to position [27, 0]
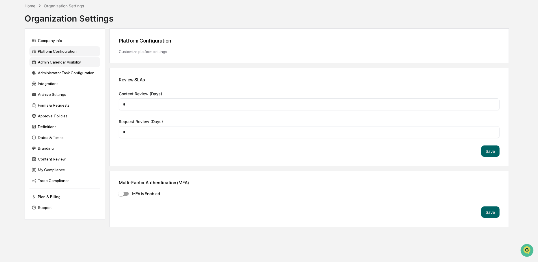
click at [69, 64] on div "Admin Calendar Visibility" at bounding box center [64, 62] width 71 height 10
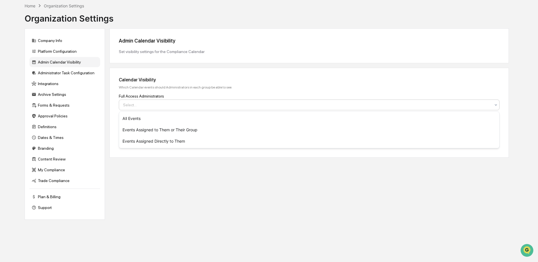
click at [138, 104] on div at bounding box center [307, 105] width 368 height 6
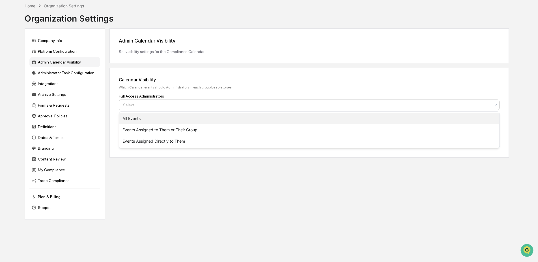
click at [136, 118] on div "All Events" at bounding box center [309, 118] width 380 height 11
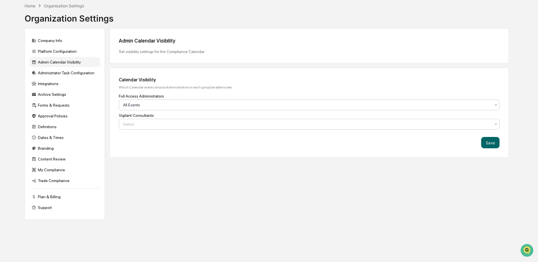
click at [135, 124] on div at bounding box center [307, 124] width 368 height 6
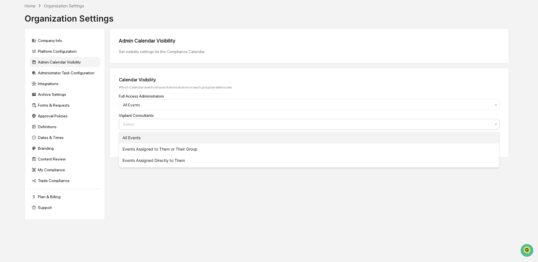
click at [135, 138] on div "All Events" at bounding box center [309, 137] width 380 height 11
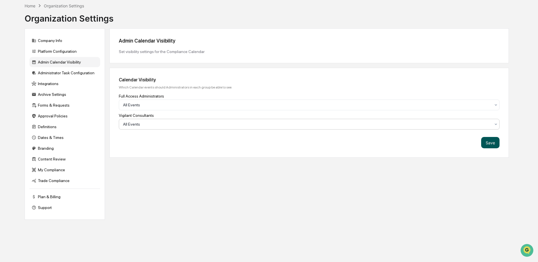
click at [490, 142] on button "Save" at bounding box center [490, 142] width 18 height 11
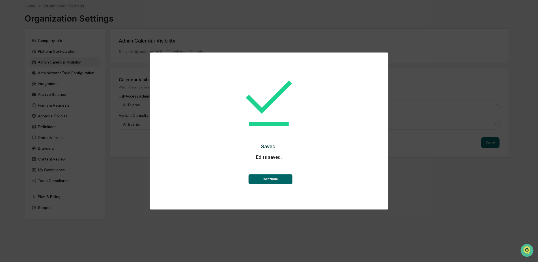
click at [262, 179] on button "Continue" at bounding box center [270, 179] width 44 height 10
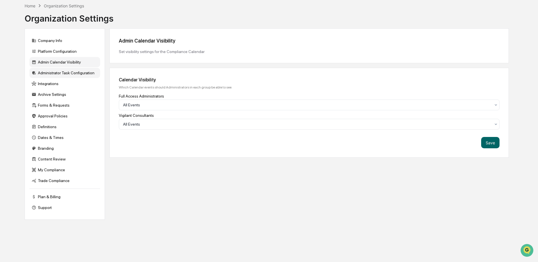
click at [70, 73] on div "Administrator Task Configuration" at bounding box center [64, 73] width 71 height 10
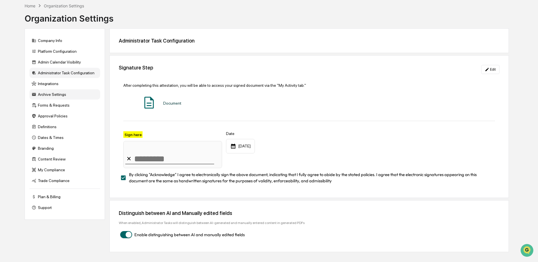
click at [54, 95] on div "Archive Settings" at bounding box center [64, 94] width 71 height 10
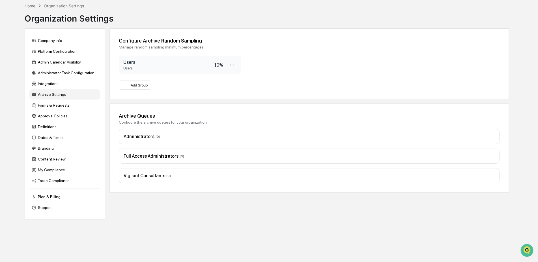
click at [135, 136] on div "Administrators ( 0 )" at bounding box center [309, 136] width 371 height 5
click at [162, 137] on div "Administrators ( 0 )" at bounding box center [309, 136] width 371 height 5
click at [131, 84] on button "Add Group" at bounding box center [135, 84] width 33 height 9
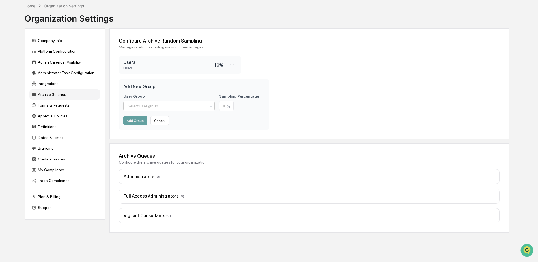
click at [146, 106] on div at bounding box center [167, 106] width 78 height 6
click at [150, 130] on div "Full Access Administrators" at bounding box center [169, 130] width 91 height 11
drag, startPoint x: 229, startPoint y: 105, endPoint x: 242, endPoint y: 105, distance: 13.3
click at [242, 105] on div "%" at bounding box center [242, 105] width 46 height 10
type input "**"
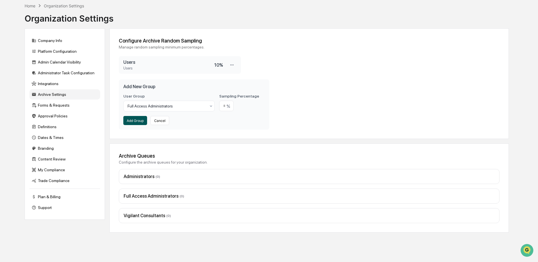
click at [138, 121] on button "Add Group" at bounding box center [135, 120] width 24 height 9
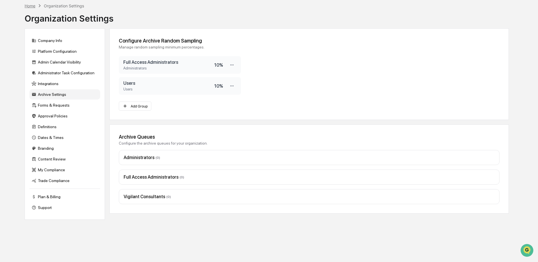
click at [31, 6] on div "Home" at bounding box center [30, 5] width 11 height 5
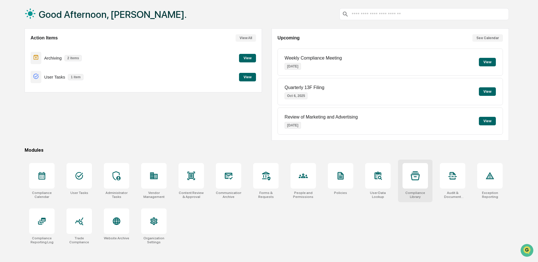
click at [416, 182] on div at bounding box center [415, 175] width 25 height 25
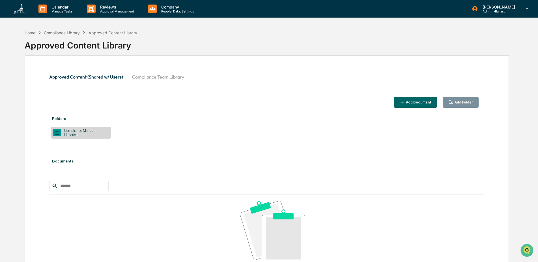
click at [83, 132] on div "Compliance Manual - Historical" at bounding box center [85, 132] width 48 height 8
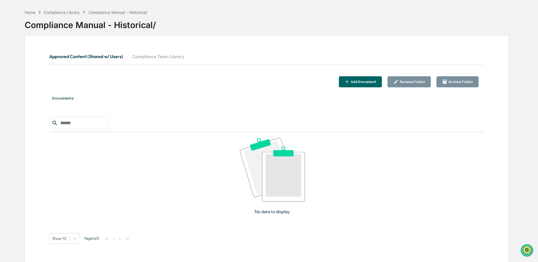
scroll to position [31, 0]
